Goal: Go to known website: Go to known website

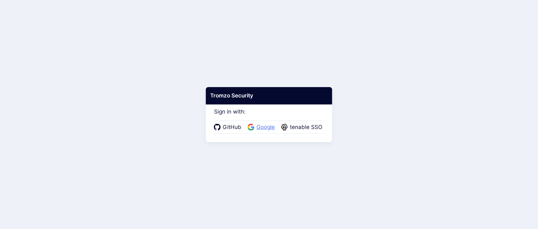
click at [265, 127] on span "Google" at bounding box center [265, 127] width 22 height 8
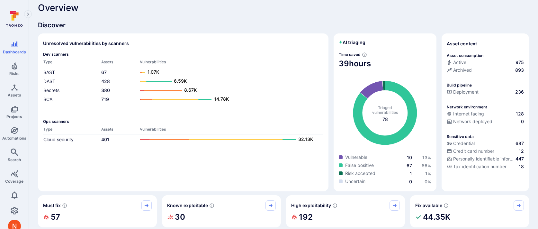
scroll to position [8, 0]
